Goal: Book appointment/travel/reservation

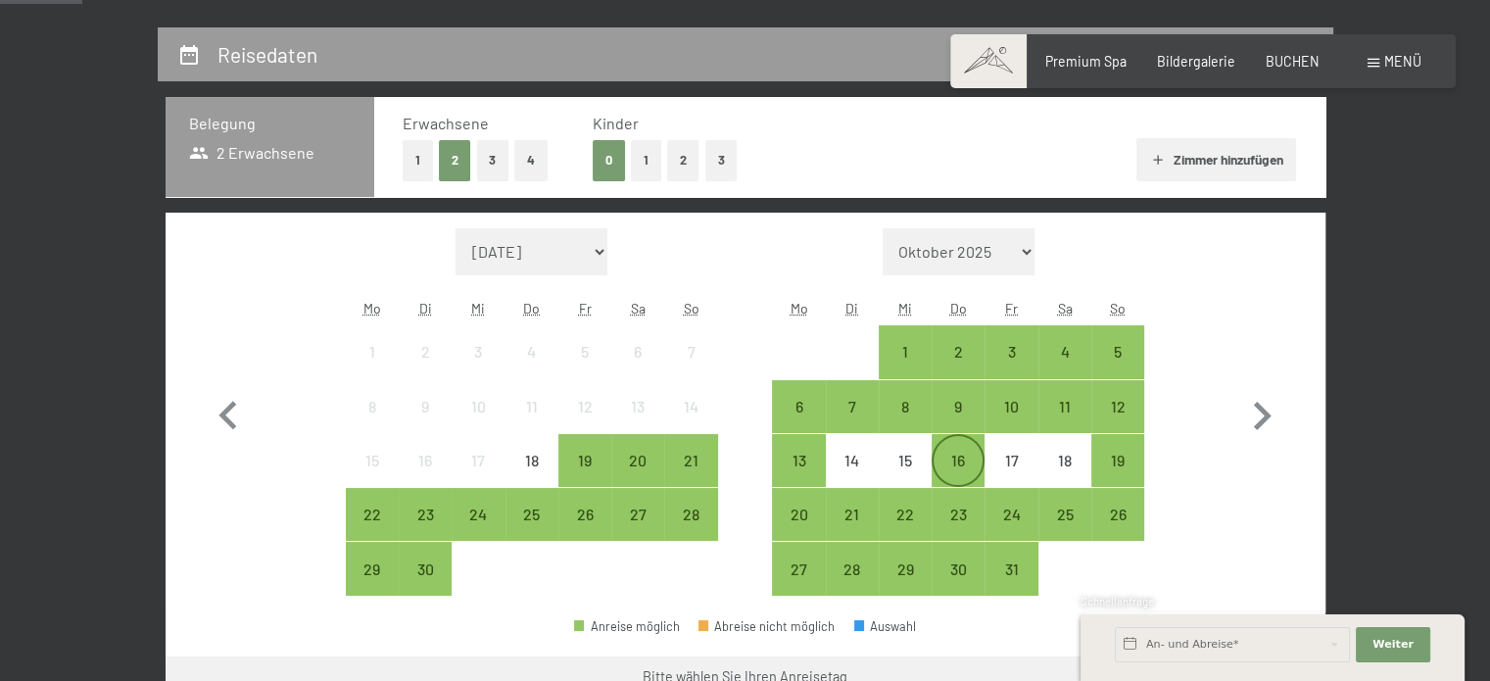
scroll to position [490, 0]
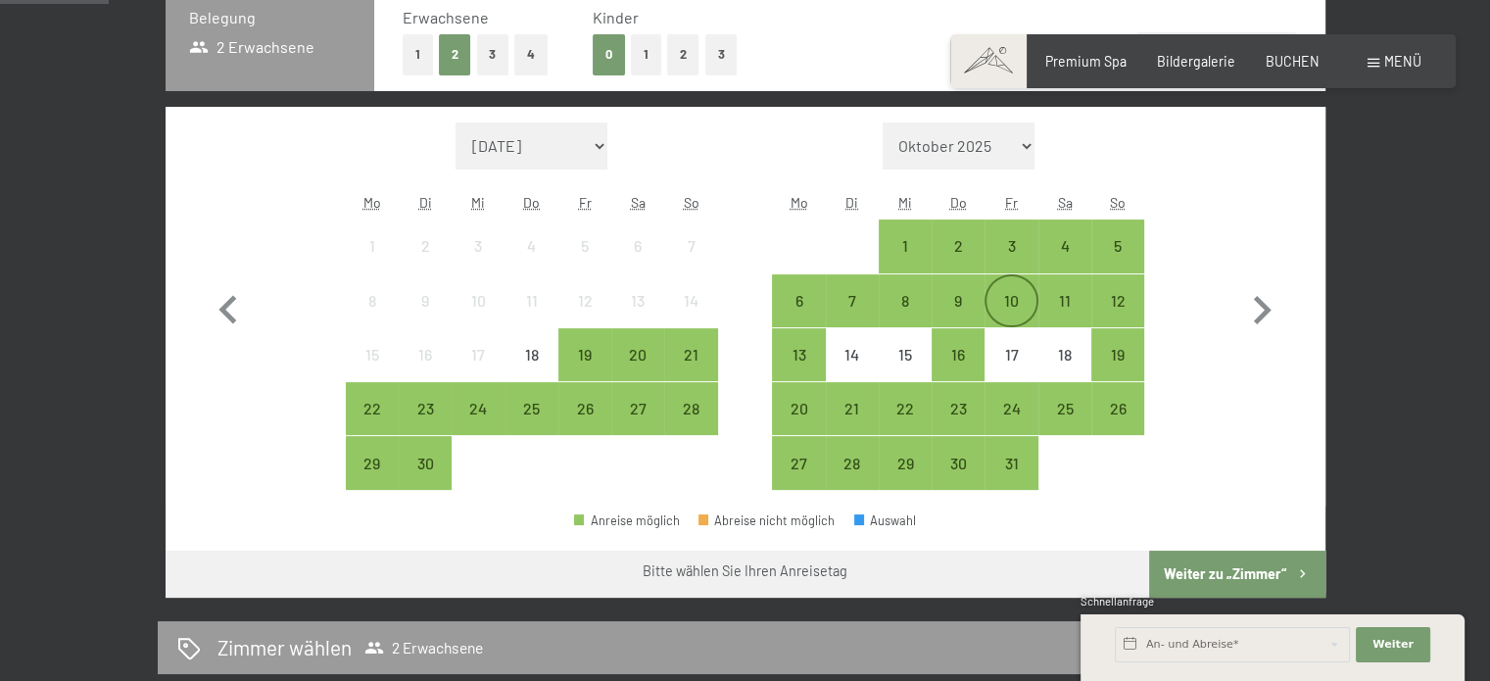
click at [1007, 304] on div "10" at bounding box center [1010, 317] width 49 height 49
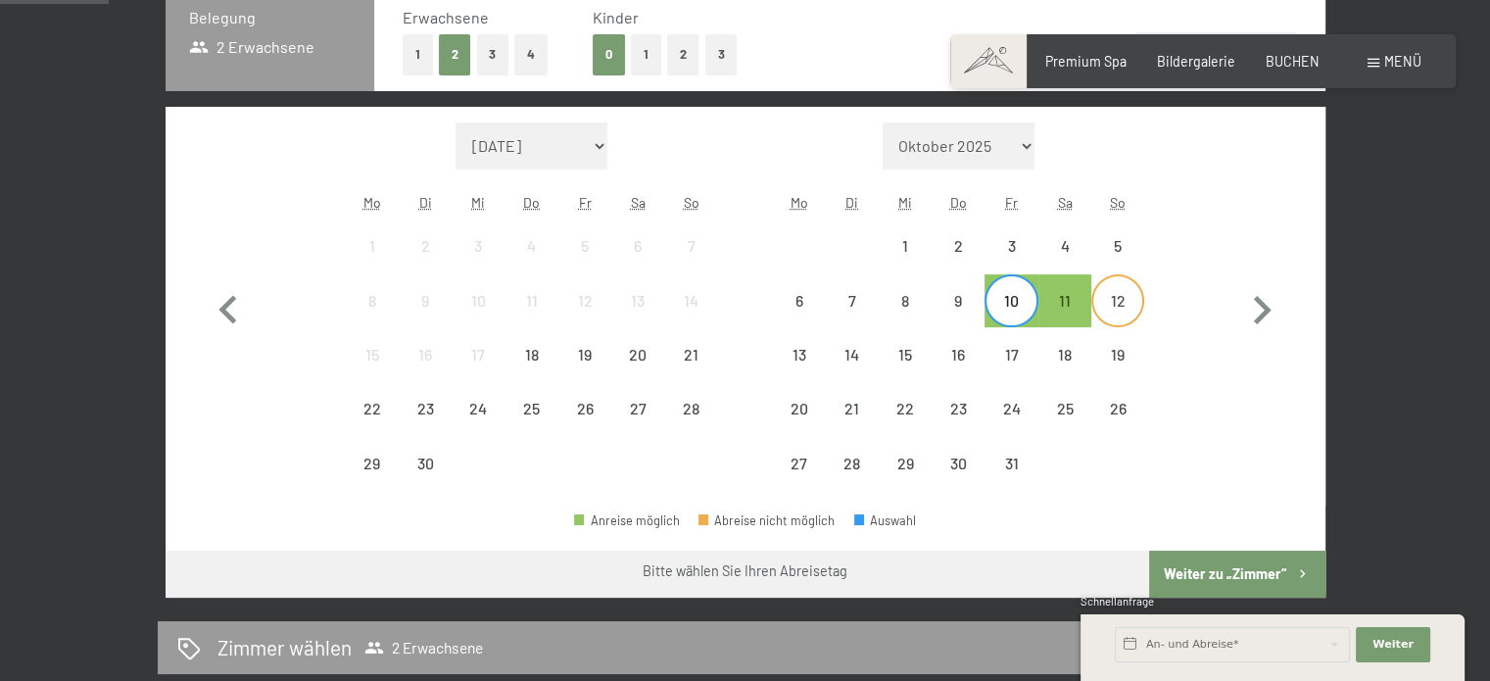
click at [1118, 305] on div "12" at bounding box center [1117, 317] width 49 height 49
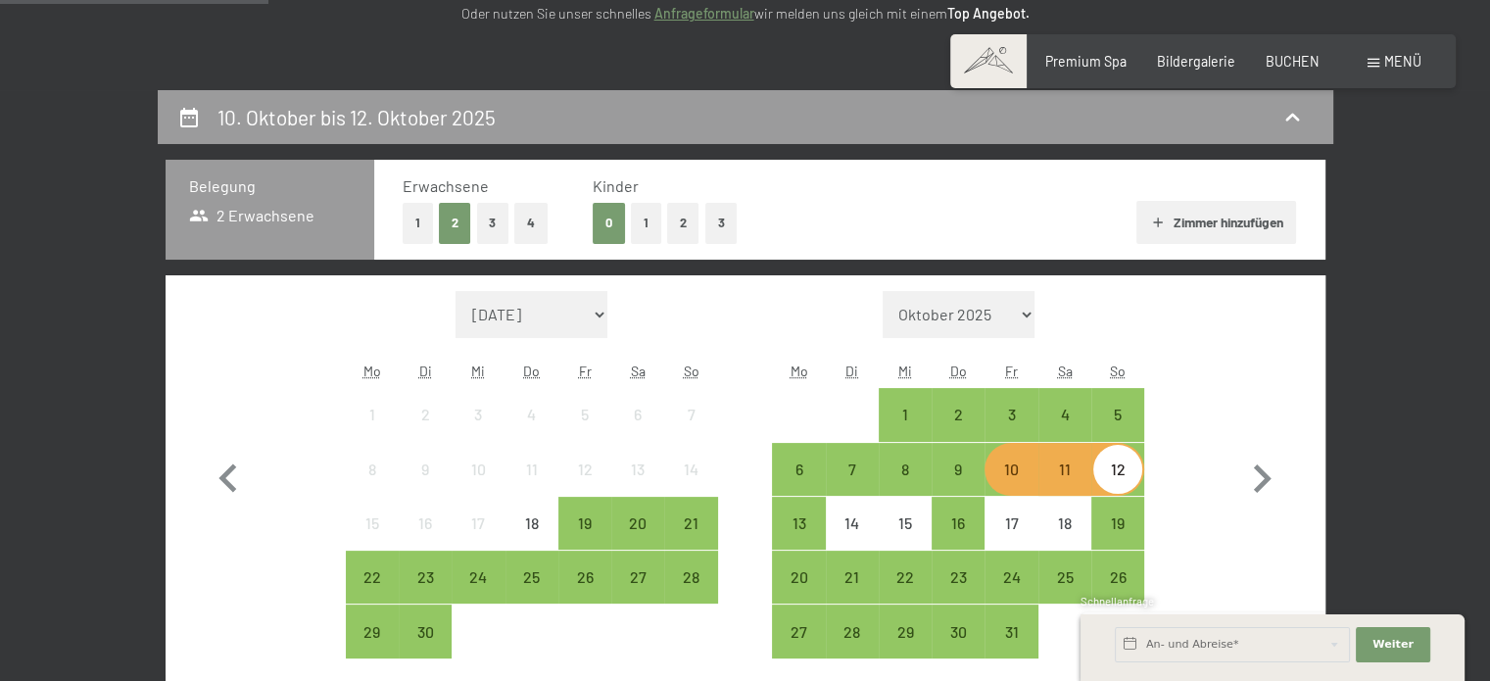
scroll to position [294, 0]
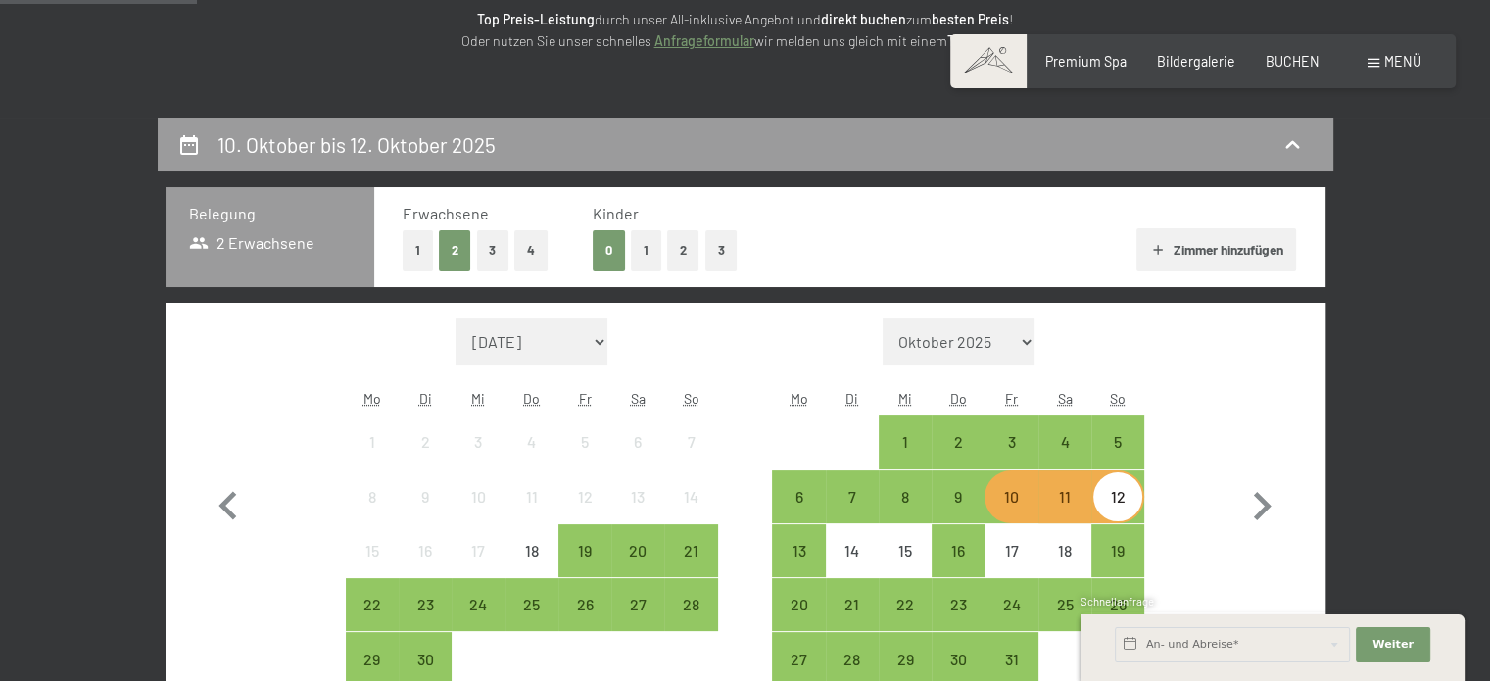
click at [423, 255] on button "1" at bounding box center [418, 250] width 30 height 40
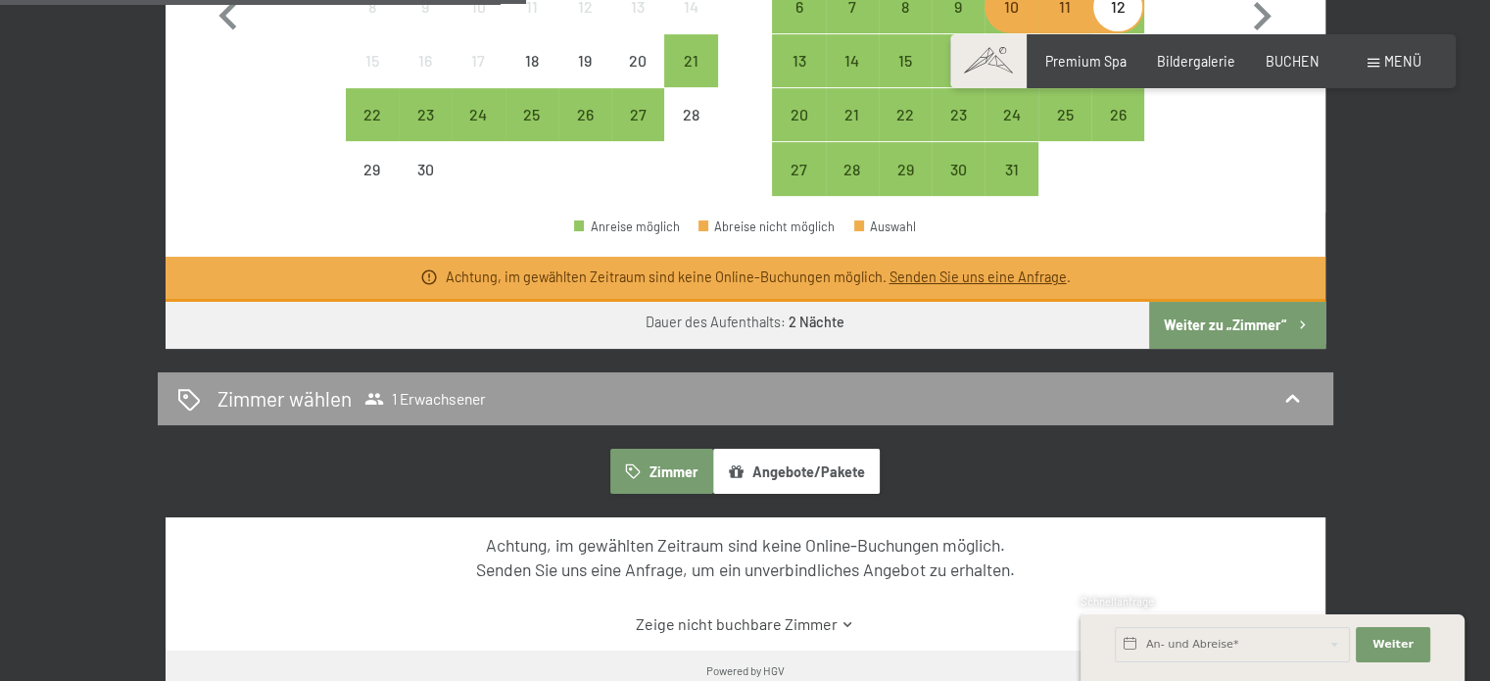
click at [1250, 316] on button "Weiter zu „Zimmer“" at bounding box center [1236, 325] width 175 height 47
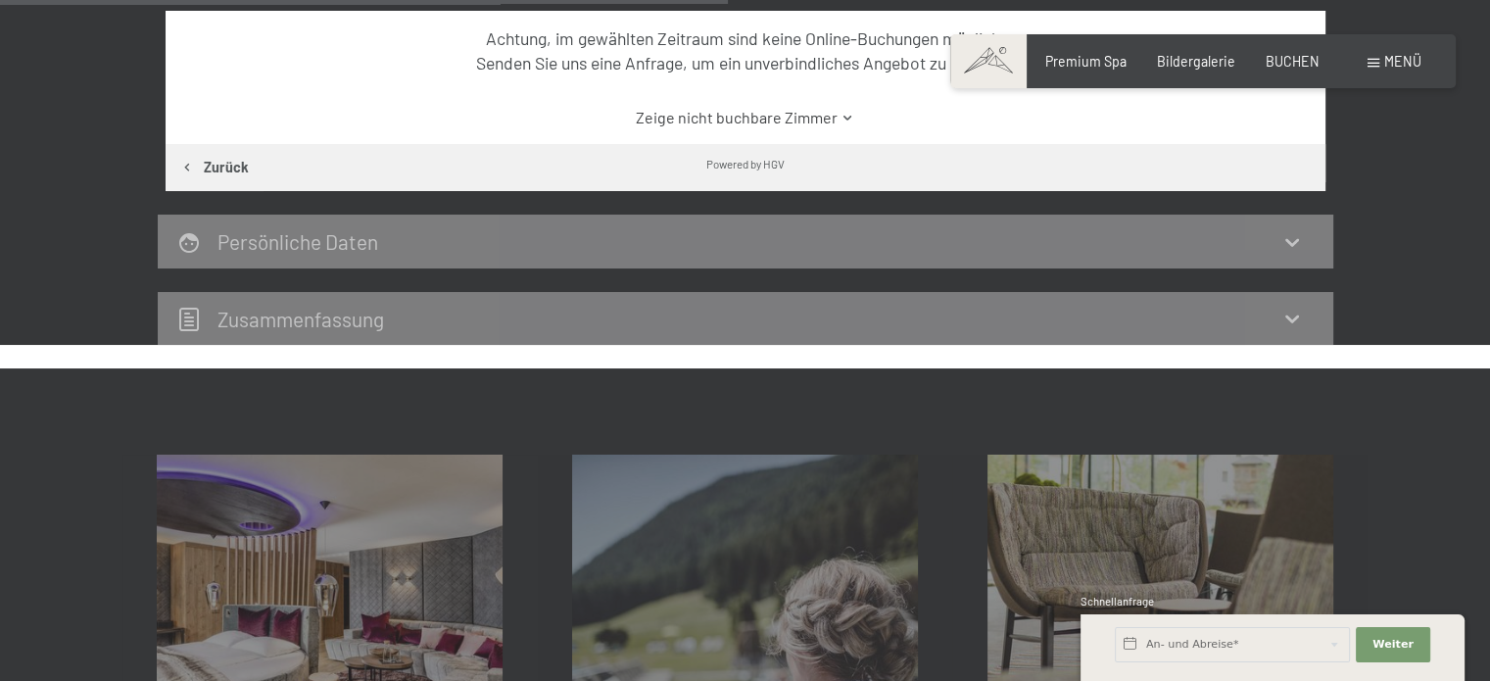
scroll to position [803, 0]
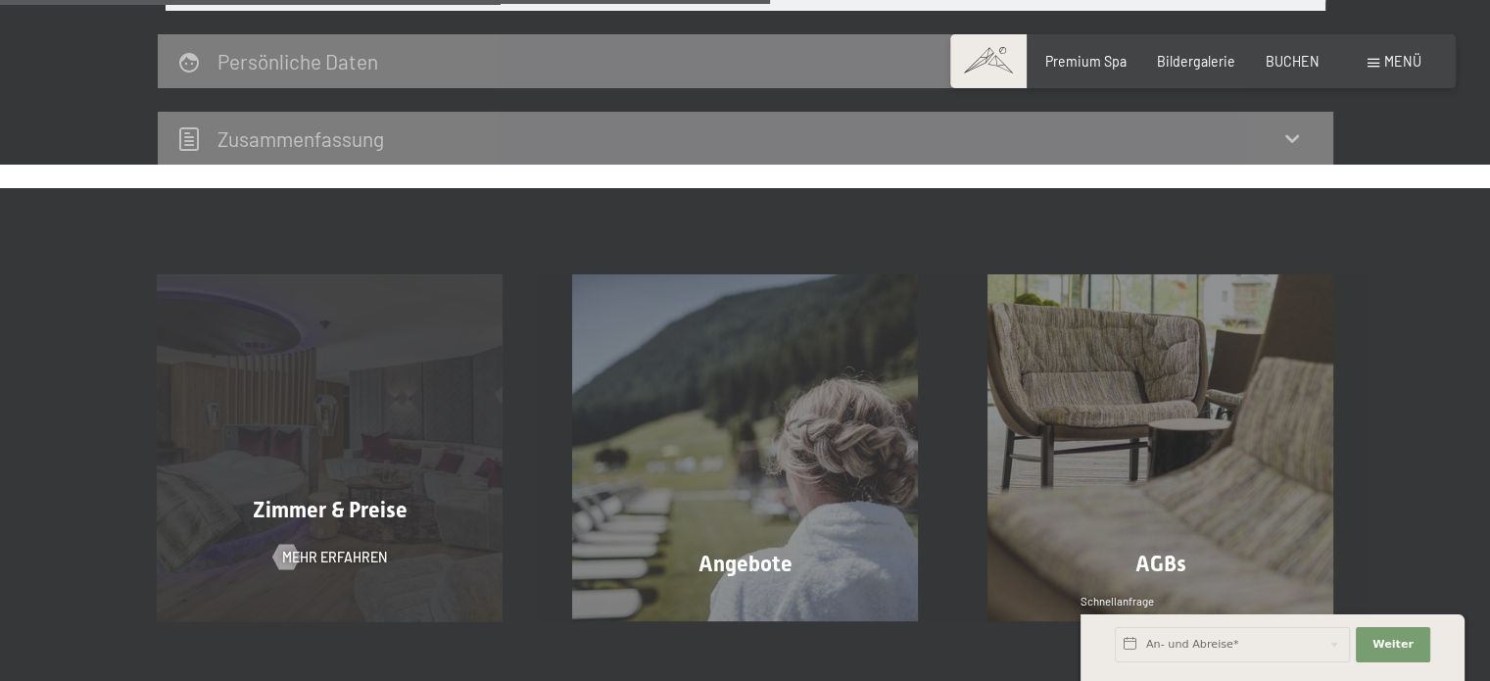
click at [278, 570] on div at bounding box center [285, 557] width 15 height 25
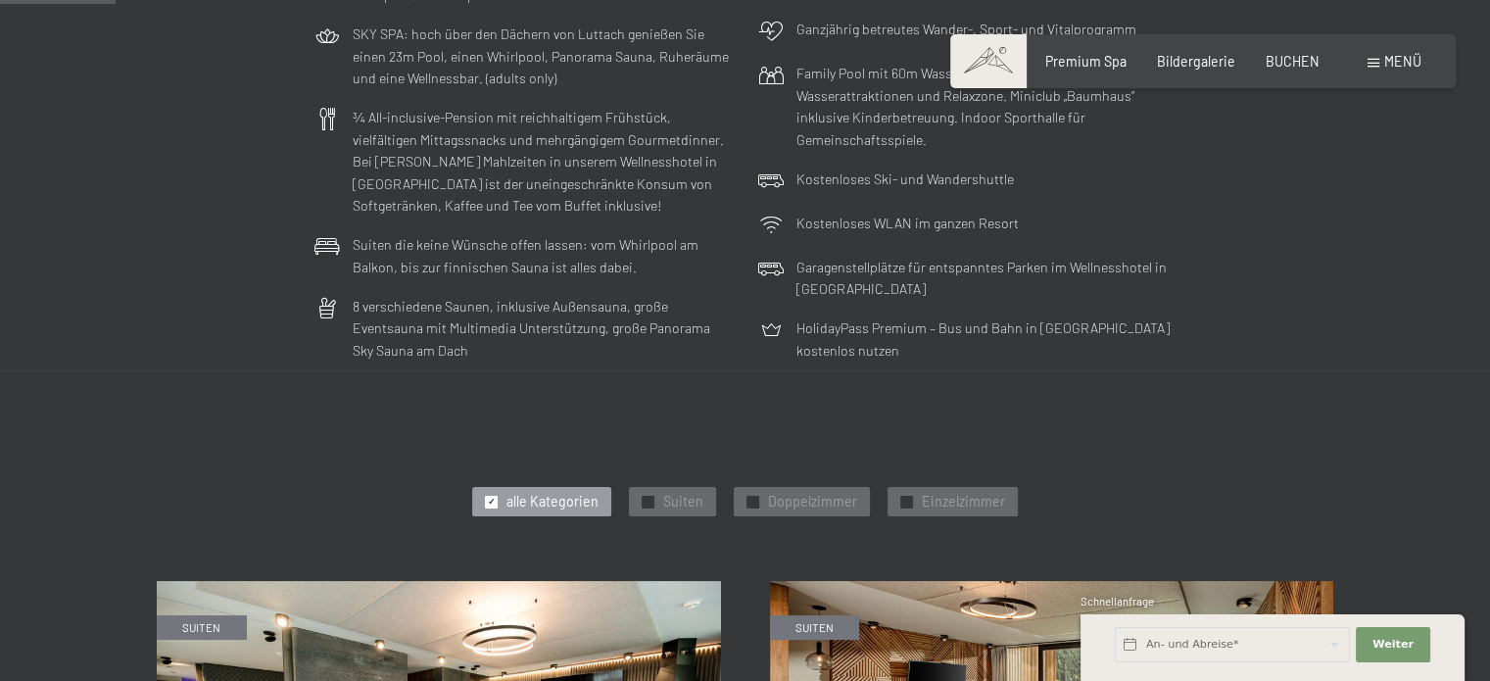
scroll to position [588, 0]
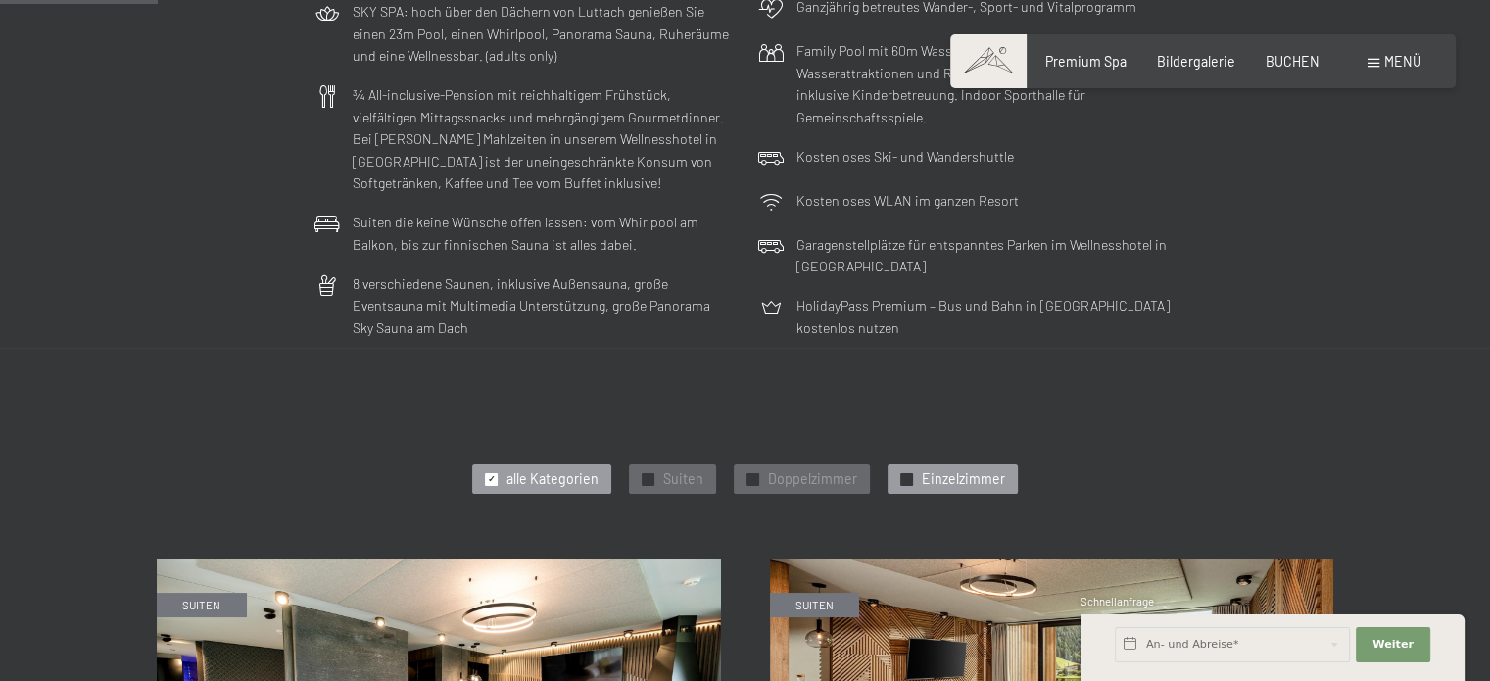
click at [918, 483] on div "✓ Einzelzimmer" at bounding box center [952, 478] width 130 height 29
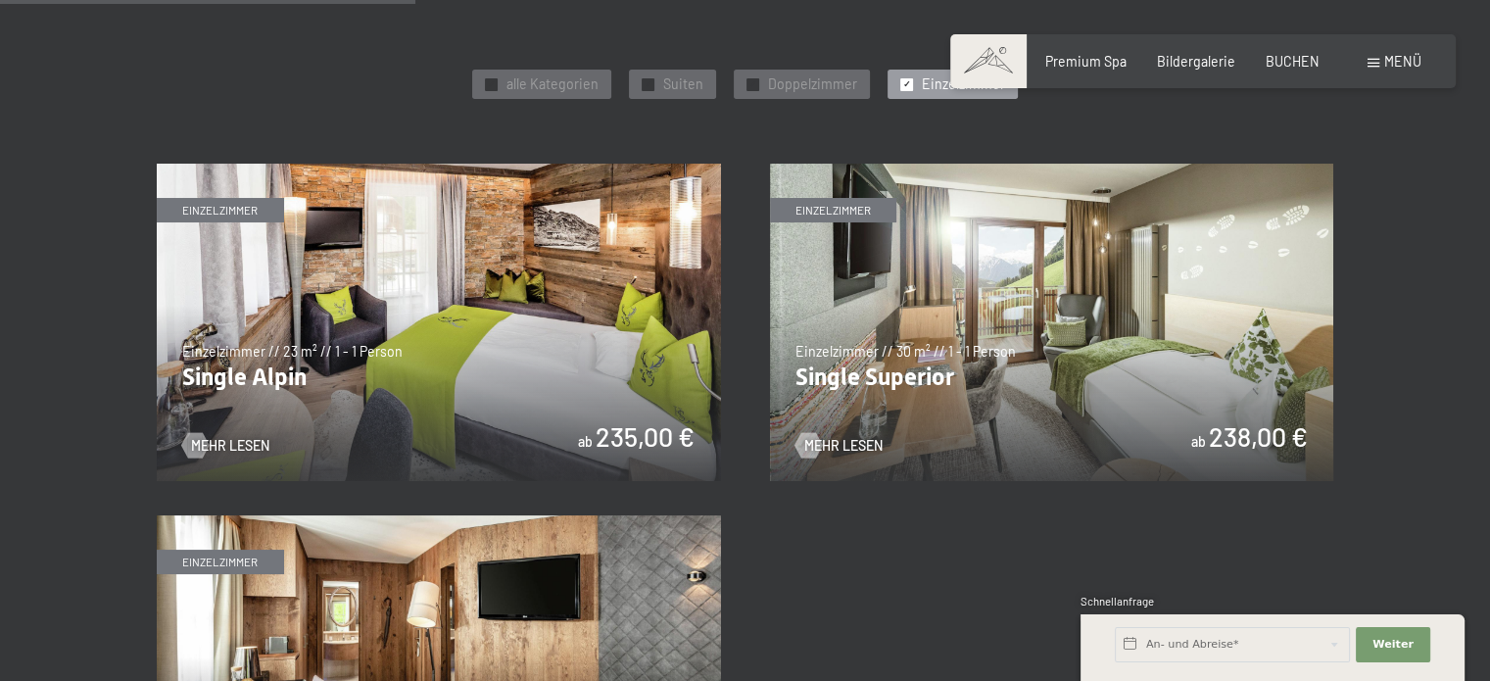
scroll to position [980, 0]
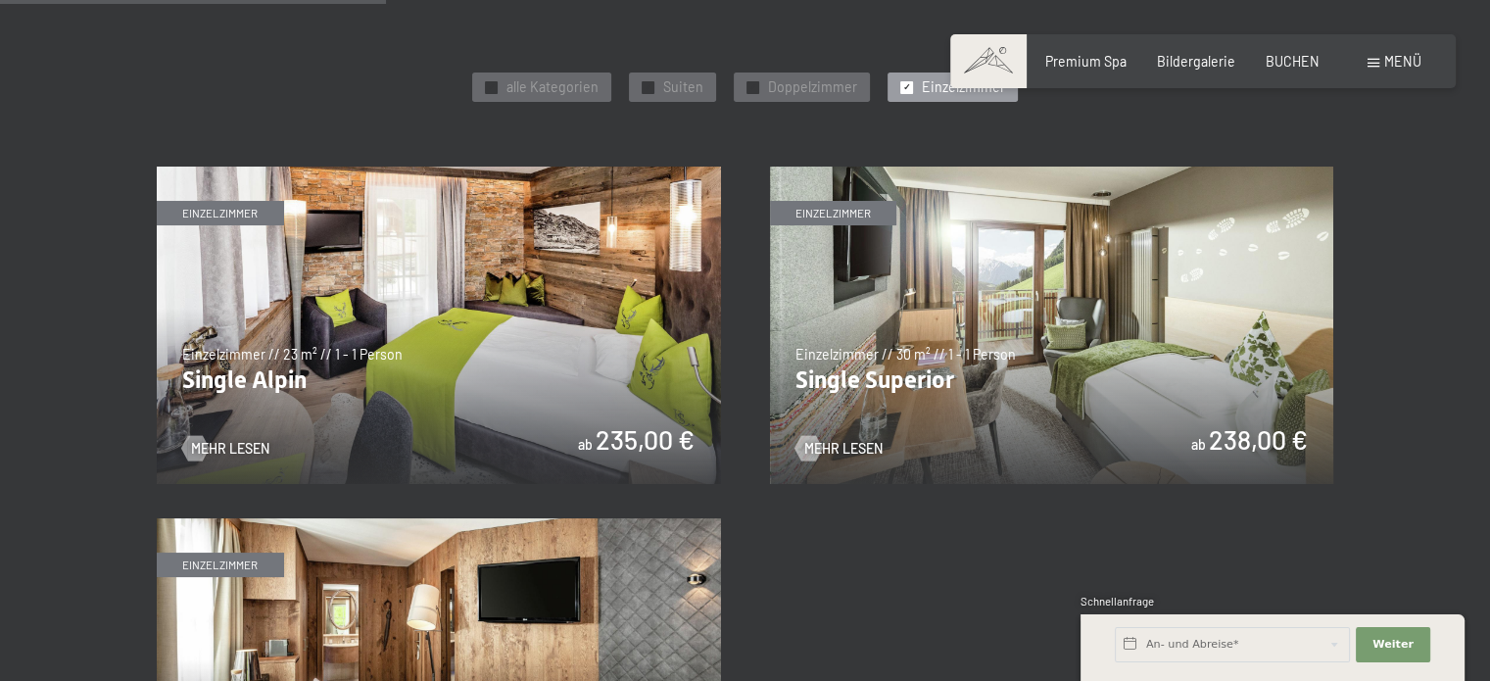
click at [1031, 390] on img at bounding box center [1052, 325] width 564 height 317
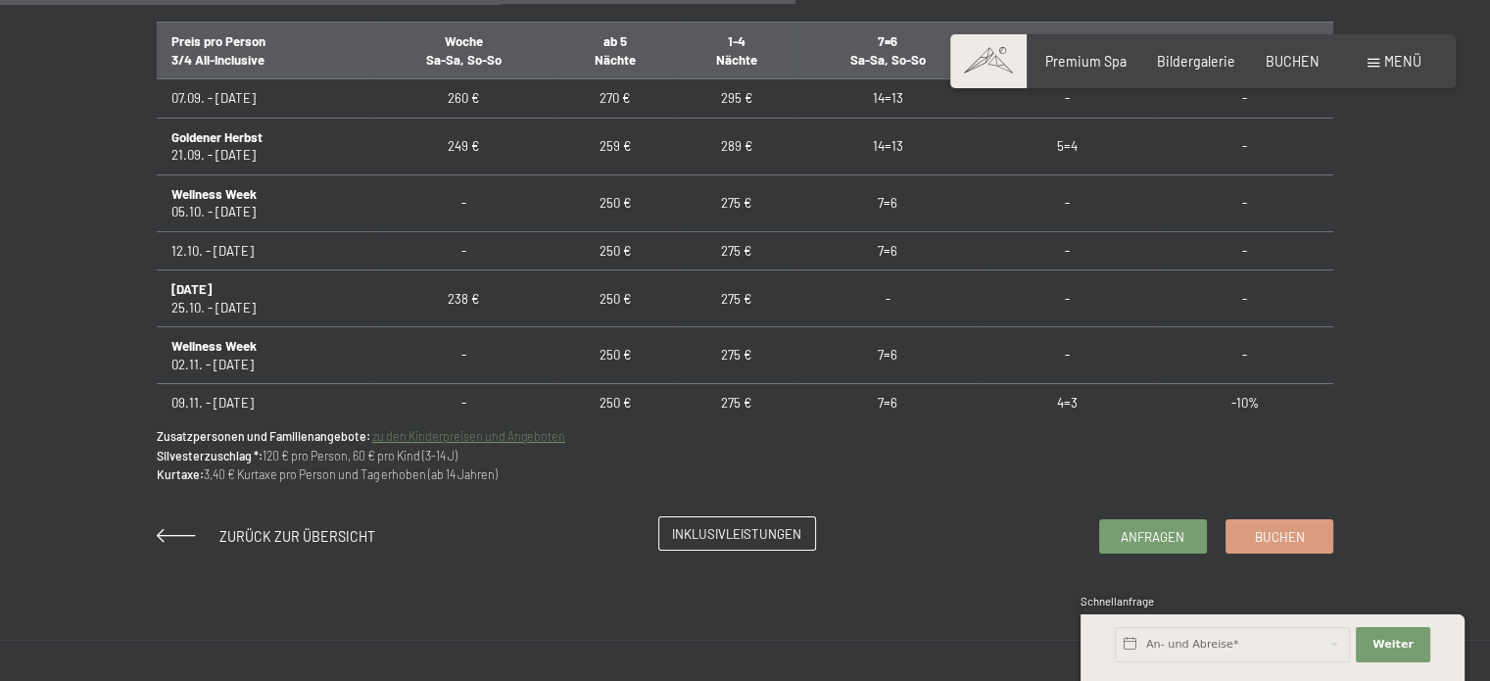
click at [758, 532] on span "Inklusivleistungen" at bounding box center [736, 534] width 129 height 18
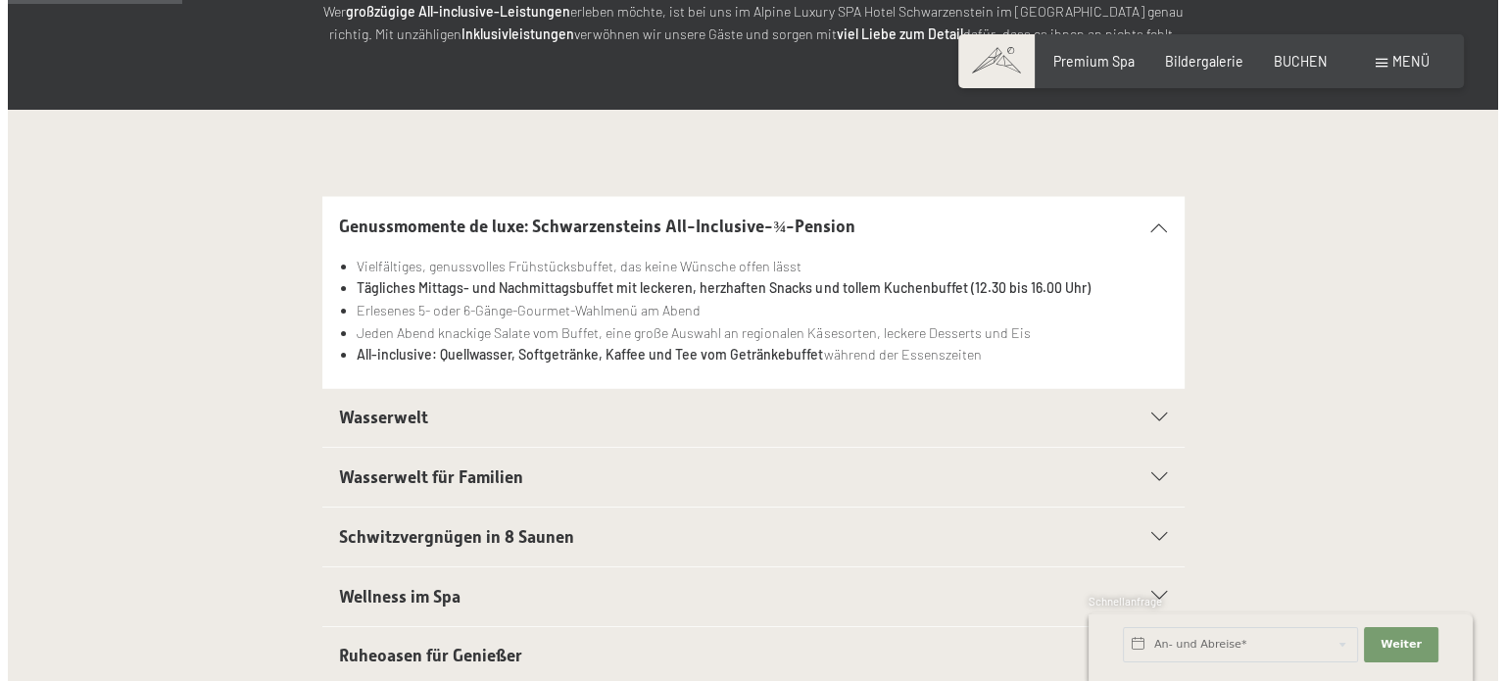
scroll to position [294, 0]
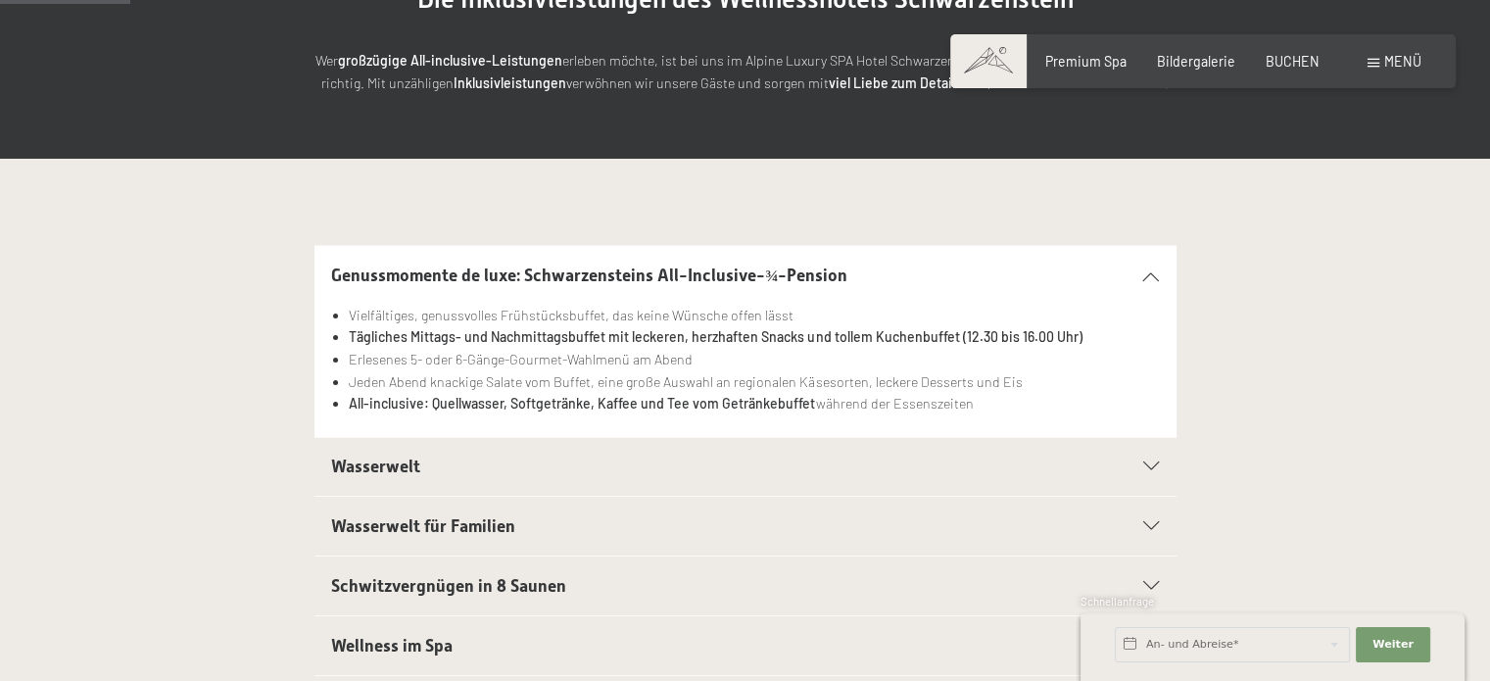
click at [1391, 56] on span "Menü" at bounding box center [1402, 61] width 37 height 17
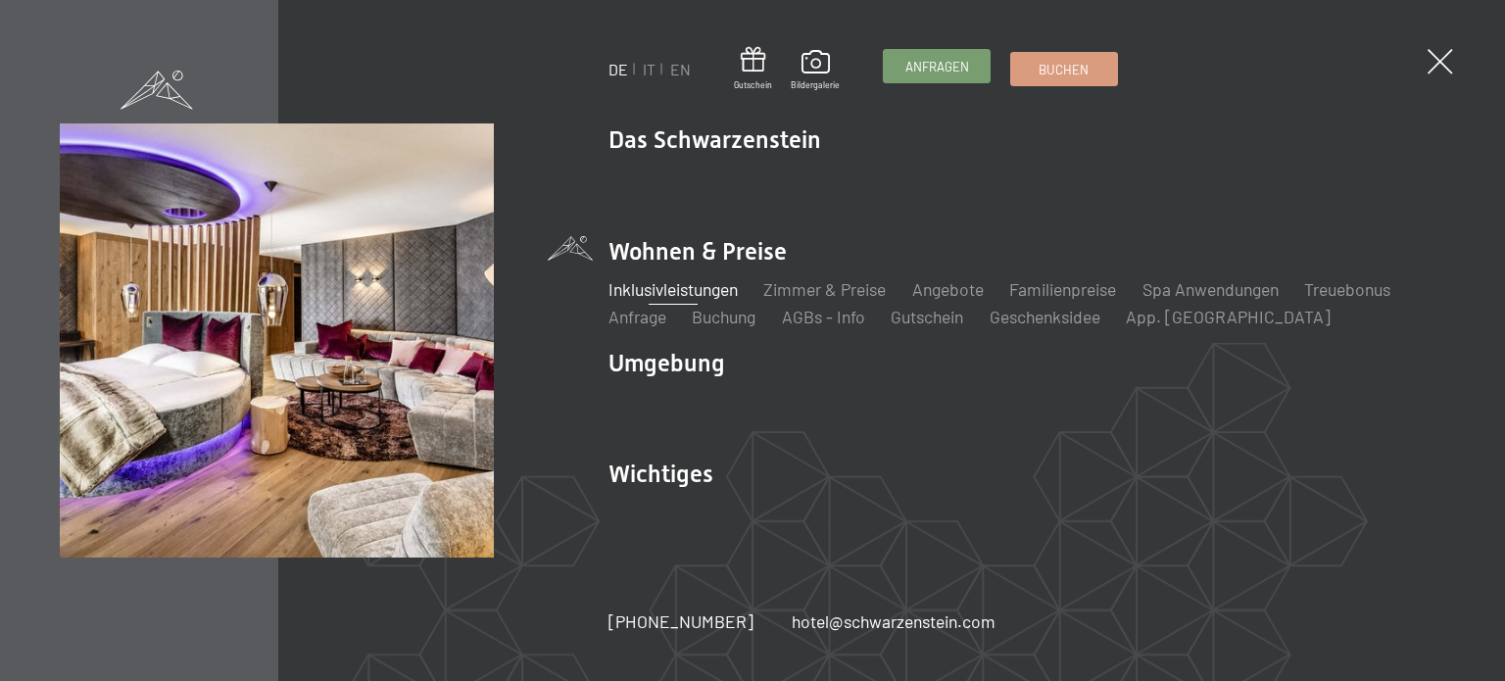
click at [914, 64] on span "Anfragen" at bounding box center [937, 67] width 64 height 18
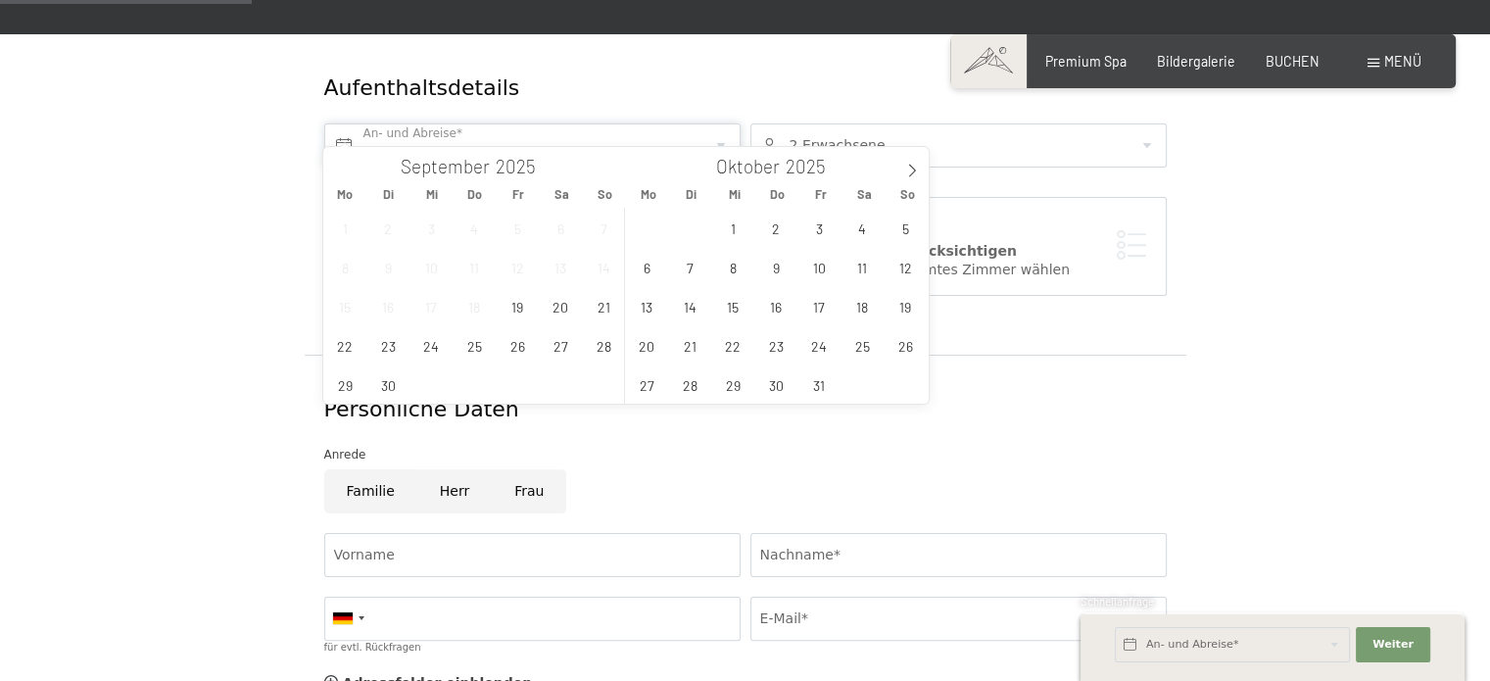
click at [625, 123] on input "text" at bounding box center [532, 145] width 416 height 44
click at [829, 269] on span "10" at bounding box center [819, 267] width 38 height 38
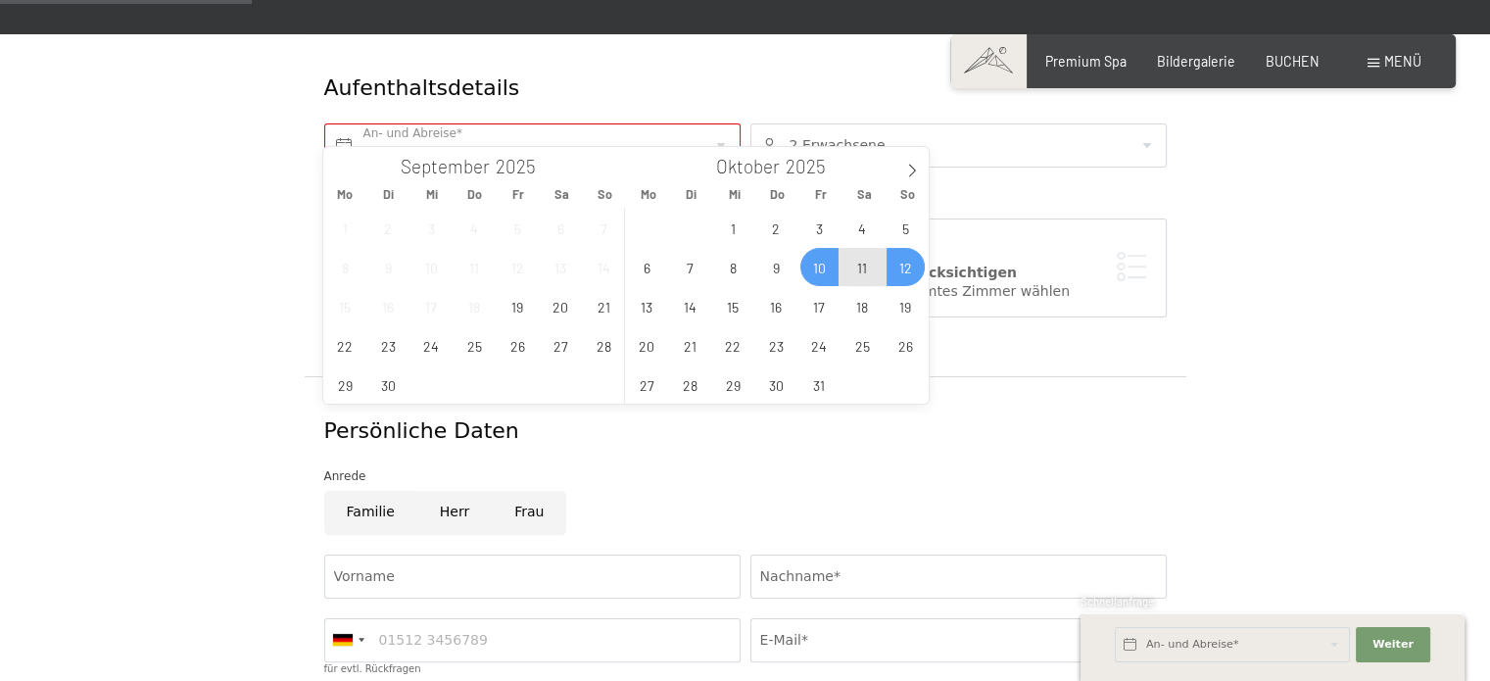
click at [893, 269] on span "12" at bounding box center [906, 267] width 38 height 38
type input "[DATE] - So. [DATE]"
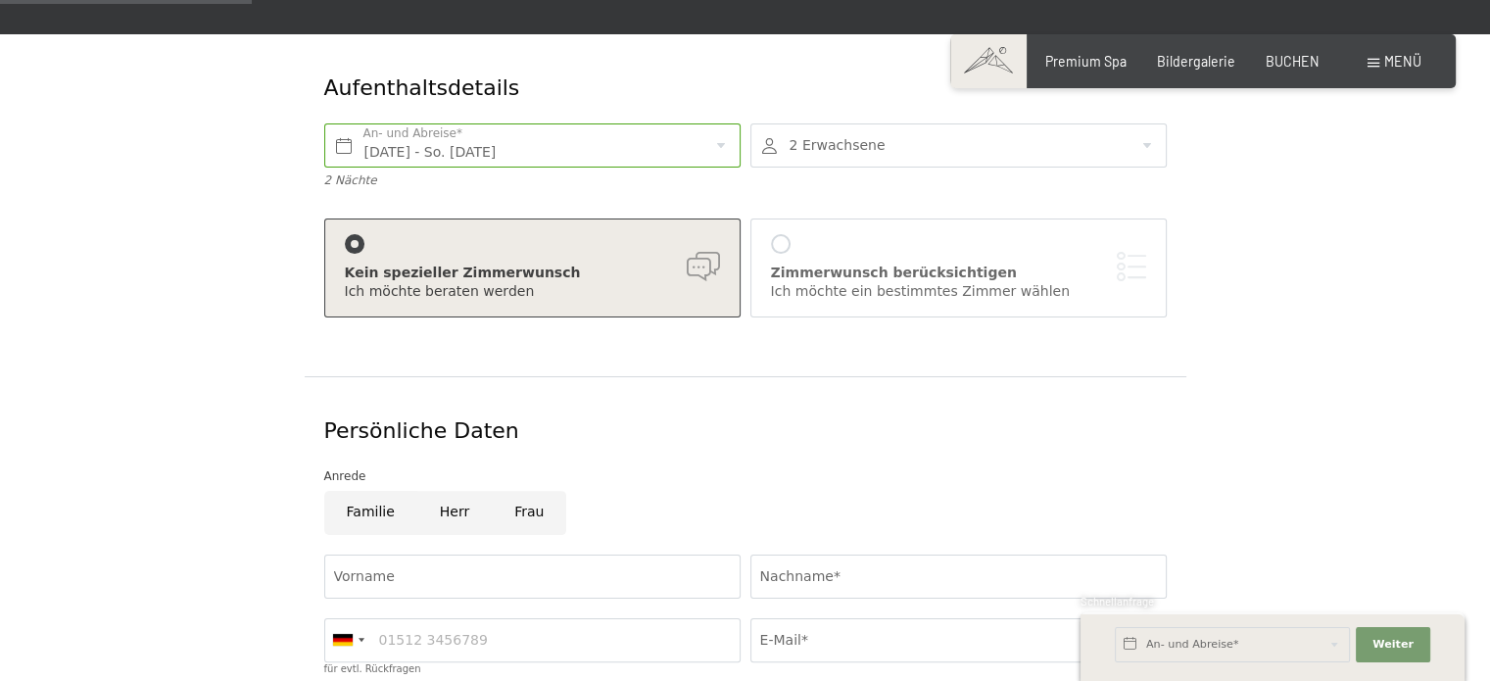
click at [855, 133] on div at bounding box center [958, 145] width 416 height 44
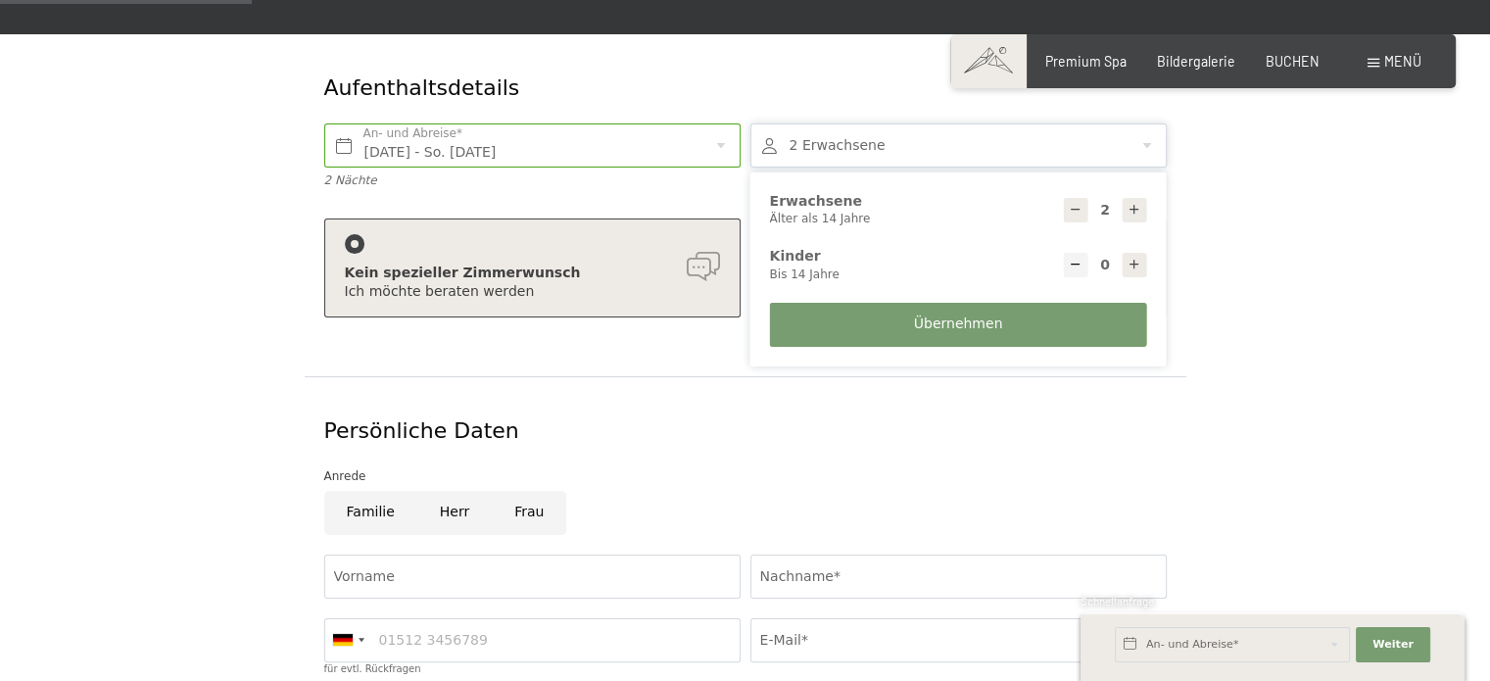
click at [1073, 203] on icon at bounding box center [1076, 210] width 14 height 14
type input "1"
click at [1094, 303] on button "Übernehmen" at bounding box center [958, 325] width 377 height 44
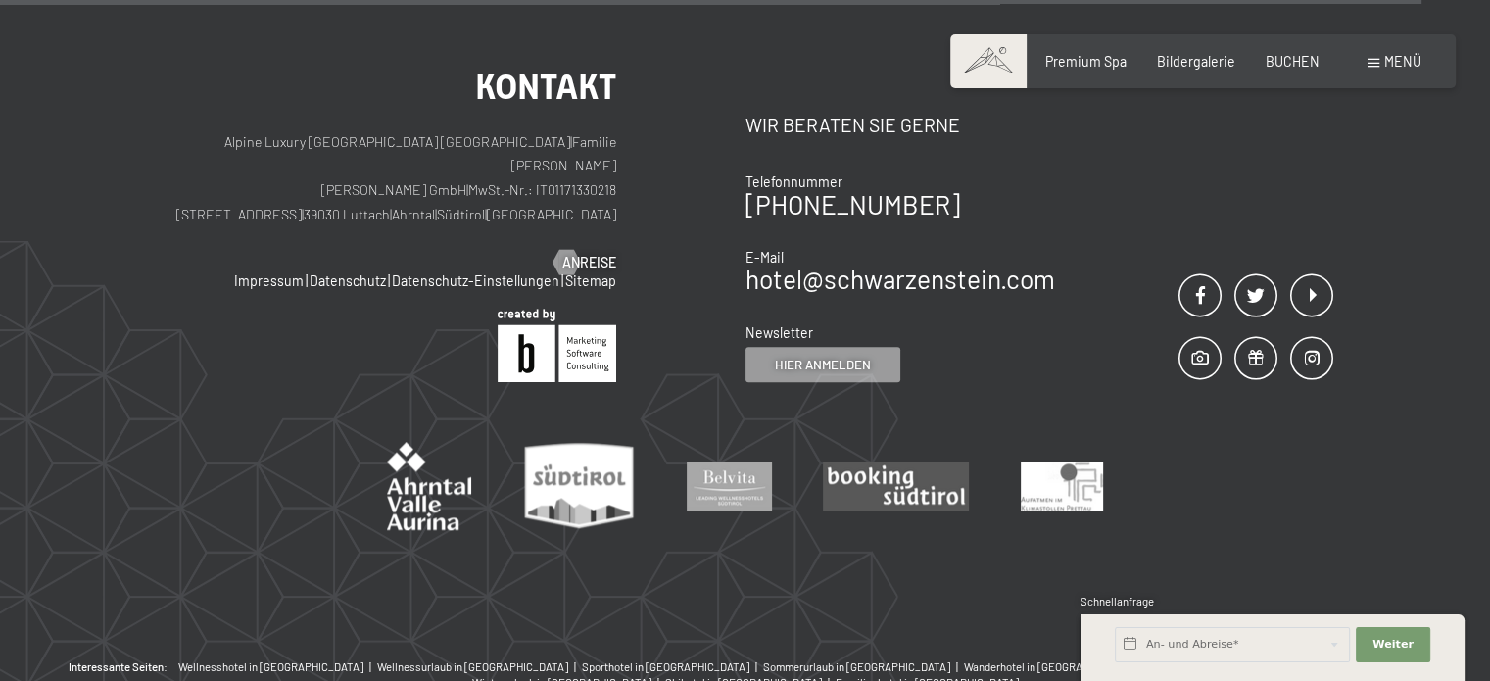
scroll to position [1763, 0]
